Goal: Information Seeking & Learning: Learn about a topic

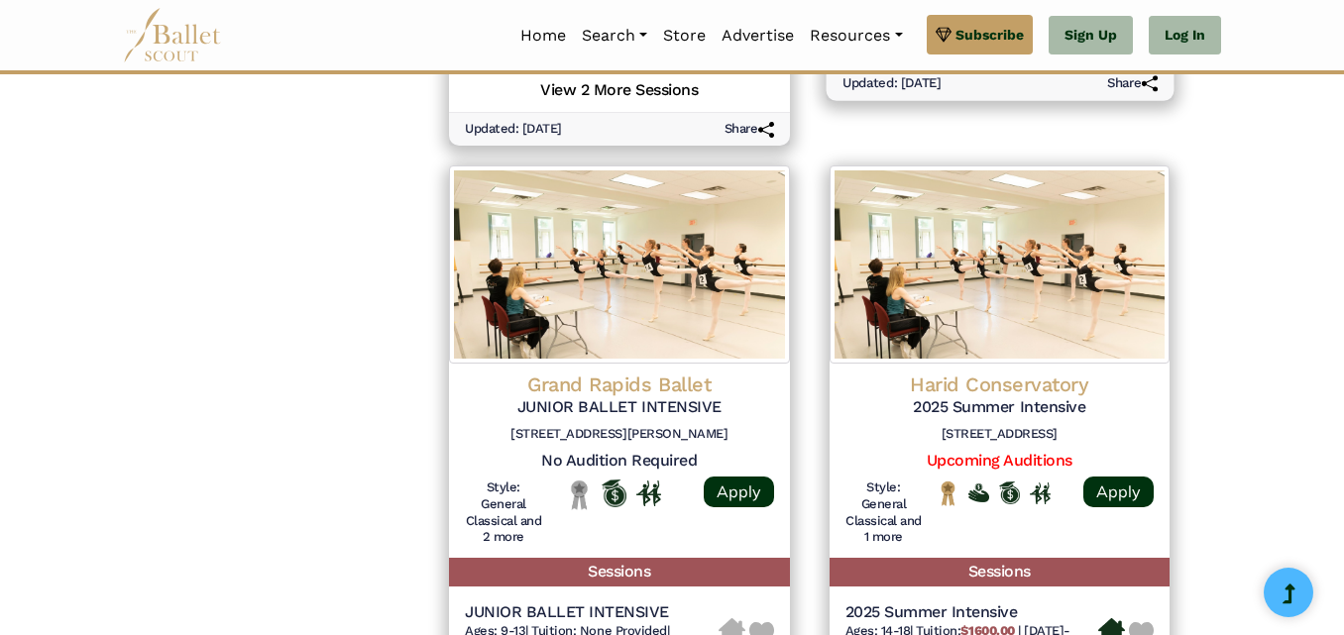
scroll to position [2676, 0]
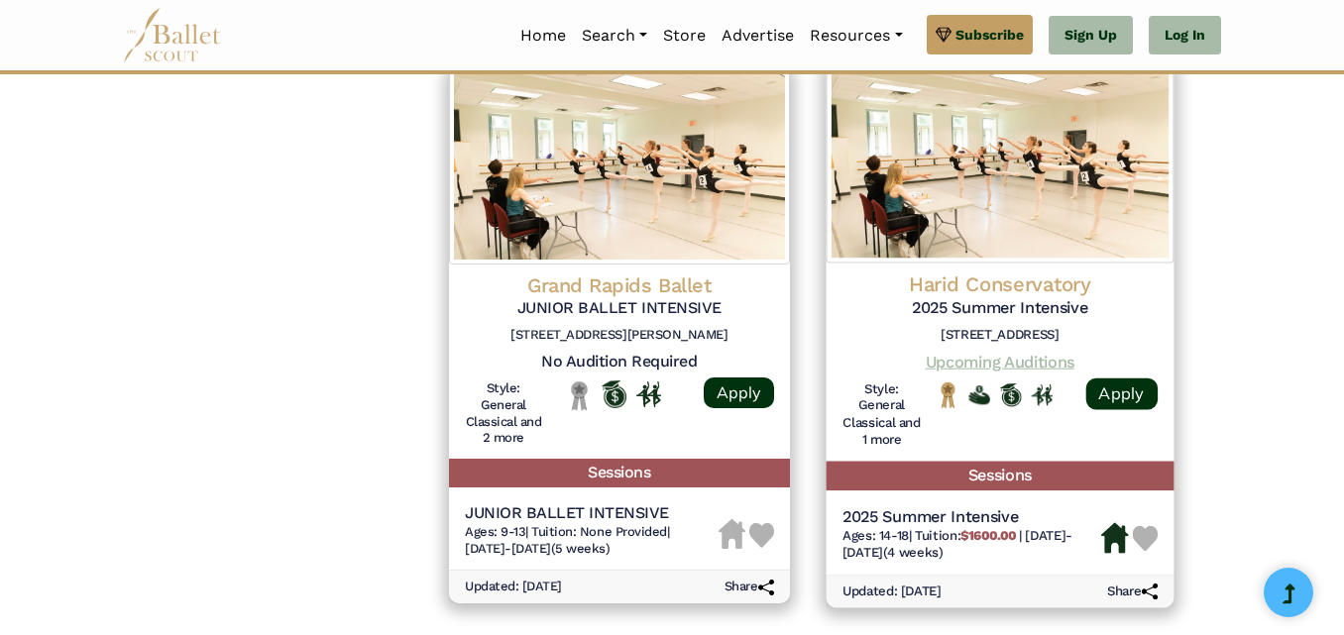
click at [992, 362] on link "Upcoming Auditions" at bounding box center [999, 361] width 149 height 19
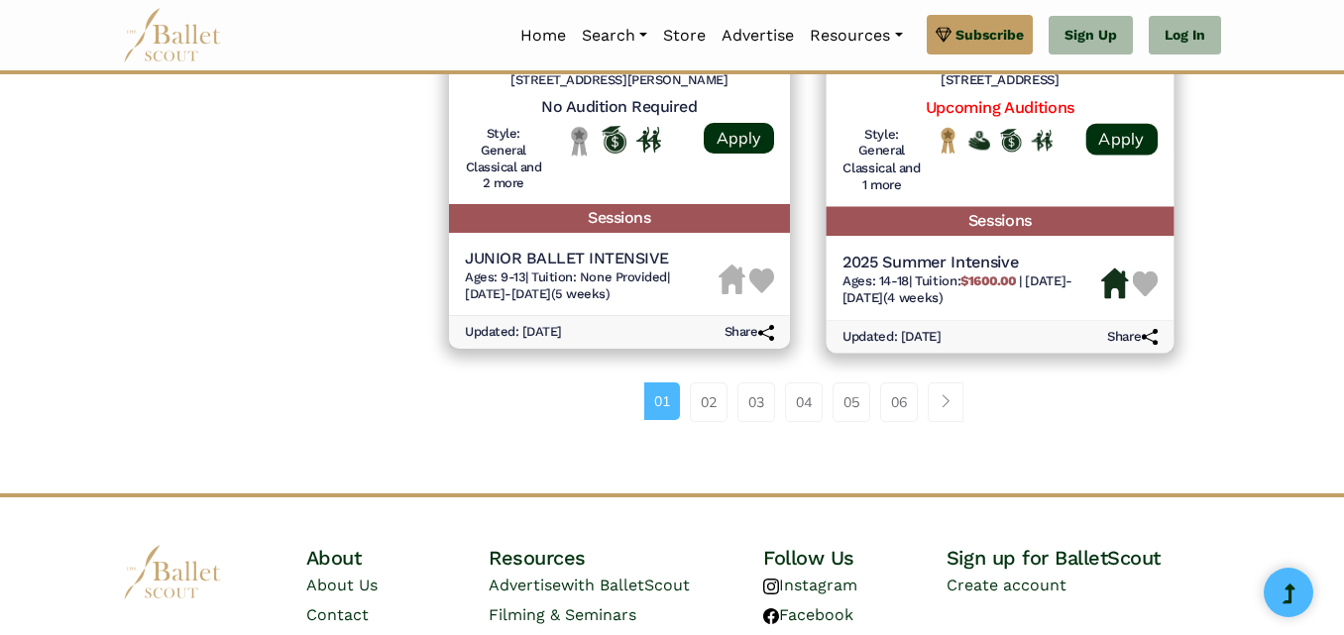
scroll to position [3068, 0]
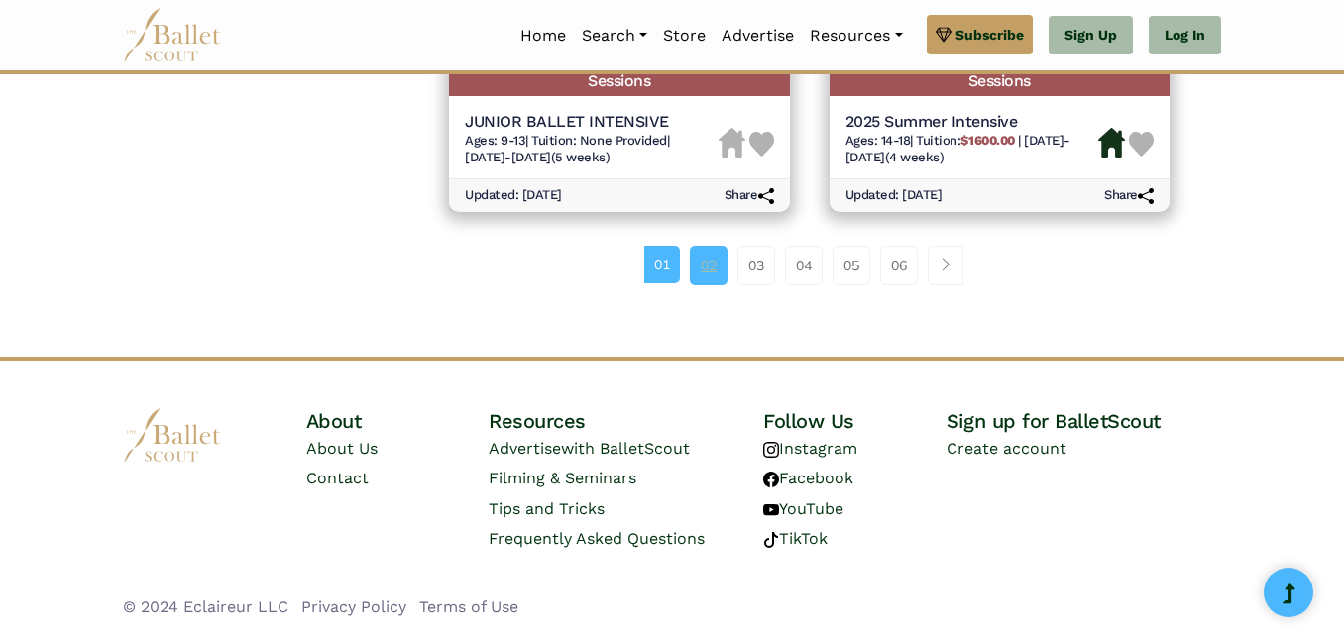
click at [708, 257] on link "02" at bounding box center [709, 266] width 38 height 40
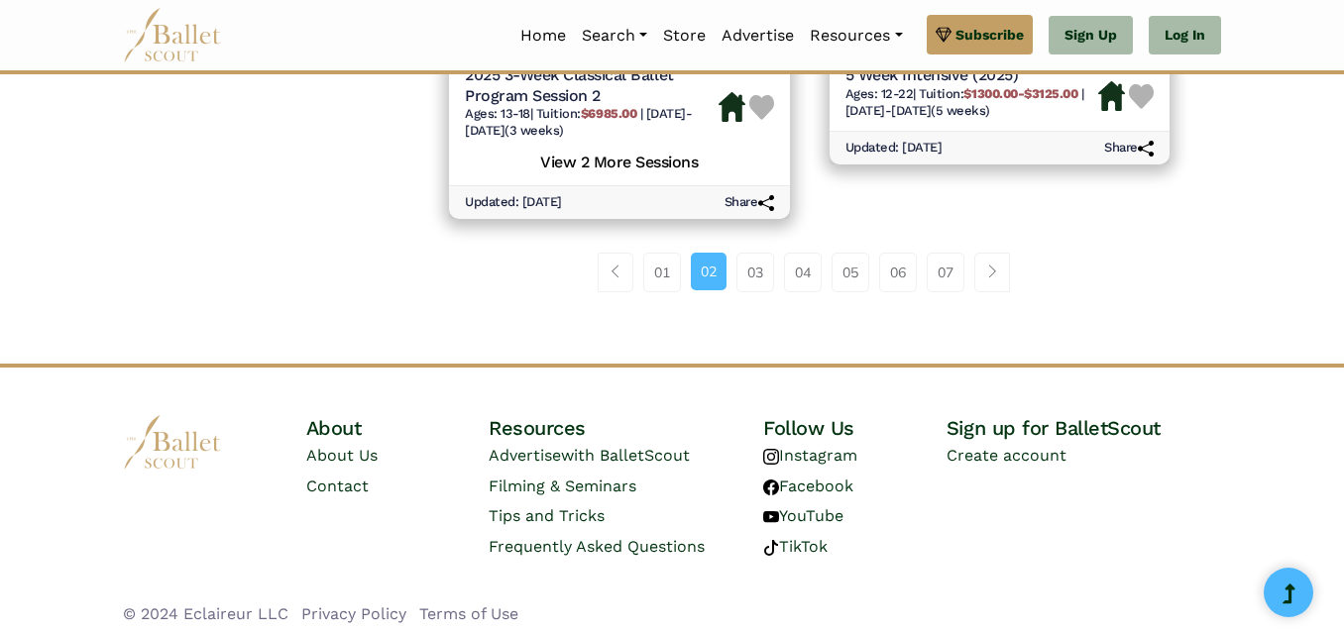
scroll to position [3160, 0]
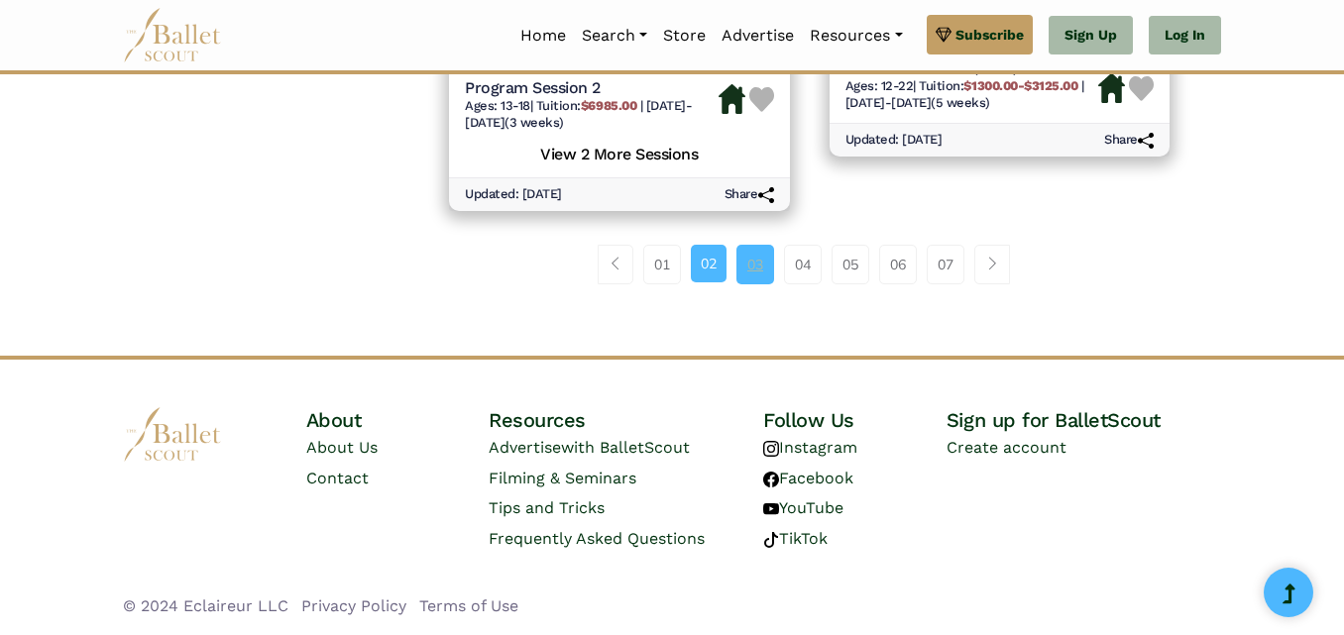
click at [771, 266] on link "03" at bounding box center [755, 265] width 38 height 40
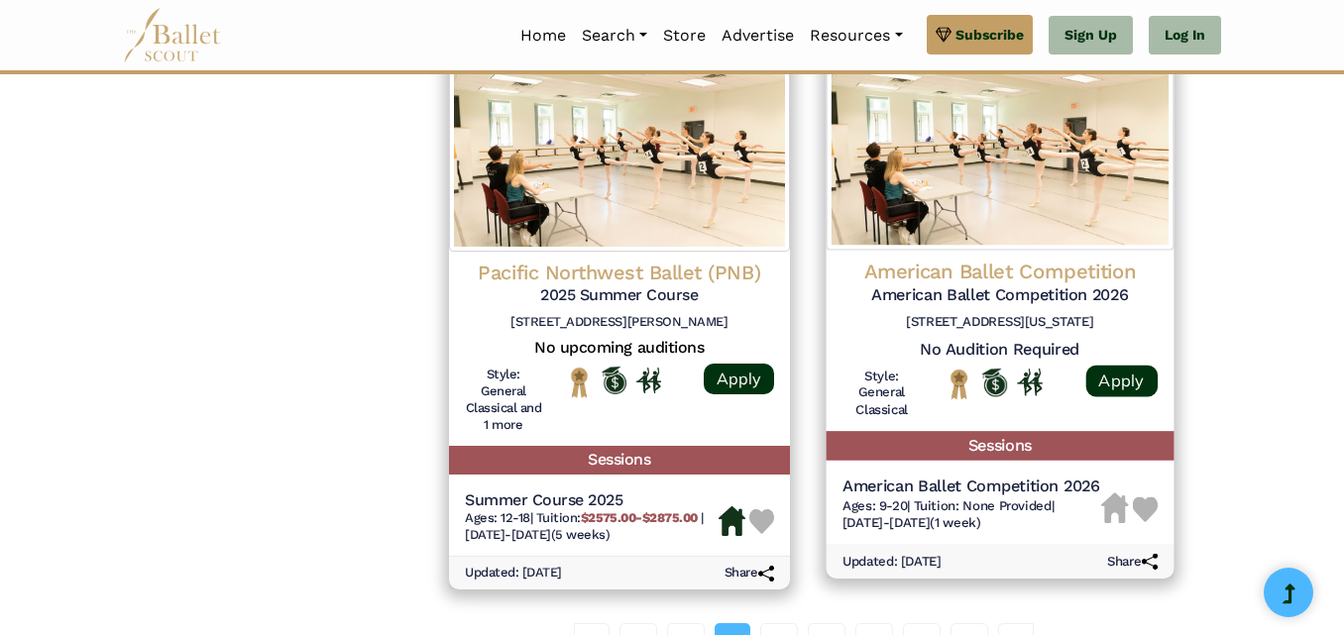
scroll to position [2730, 0]
